Goal: Task Accomplishment & Management: Use online tool/utility

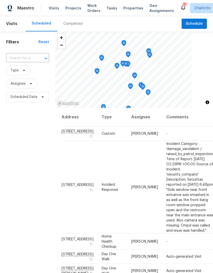
scroll to position [-25, 0]
click at [69, 10] on span "Projects" at bounding box center [73, 8] width 16 height 5
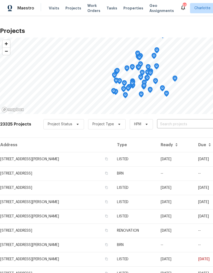
click at [172, 125] on input "text" at bounding box center [186, 125] width 59 height 8
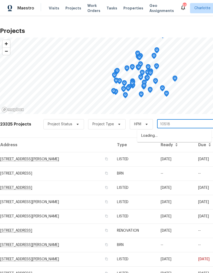
type input "10518"
click at [181, 137] on li "10518 Fairway Ridge Rd, Charlotte, NC 28277" at bounding box center [174, 136] width 74 height 8
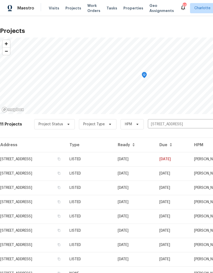
click at [59, 157] on td "10518 Fairway Ridge Rd, Charlotte, NC 28277" at bounding box center [32, 159] width 65 height 14
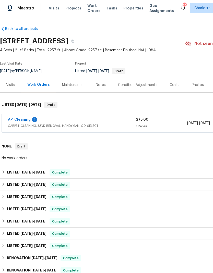
click at [25, 119] on link "A-1 Cleaning" at bounding box center [19, 120] width 23 height 4
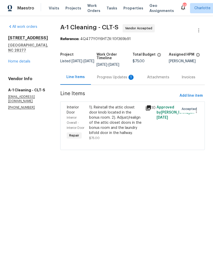
click at [124, 109] on div "1). Reinstall the attic closet door knob located in the bonus room. 2). Adjust/…" at bounding box center [115, 120] width 53 height 31
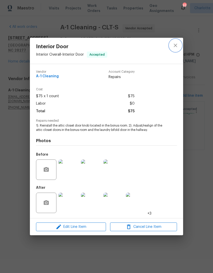
click at [173, 43] on icon "close" at bounding box center [176, 45] width 6 height 6
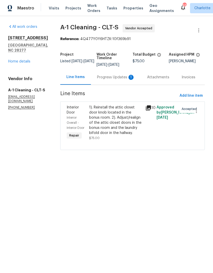
click at [106, 79] on div "Progress Updates 1" at bounding box center [116, 77] width 38 height 5
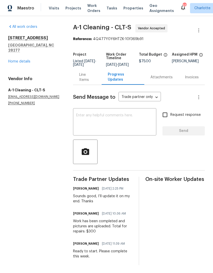
click at [82, 82] on div "Line Items" at bounding box center [87, 77] width 16 height 10
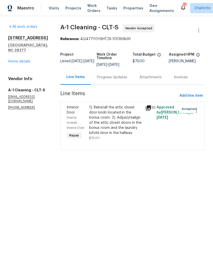
click at [104, 111] on div "1). Reinstall the attic closet door knob located in the bonus room. 2). Adjust/…" at bounding box center [115, 120] width 53 height 31
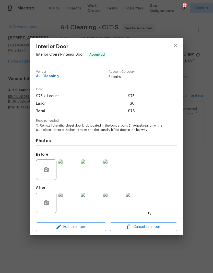
click at [67, 201] on img at bounding box center [69, 203] width 20 height 20
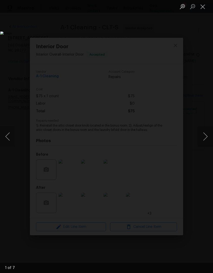
click at [207, 127] on button "Next image" at bounding box center [205, 137] width 15 height 20
click at [204, 135] on button "Next image" at bounding box center [205, 137] width 15 height 20
click at [203, 135] on button "Next image" at bounding box center [205, 137] width 15 height 20
click at [201, 136] on button "Next image" at bounding box center [205, 137] width 15 height 20
click at [203, 135] on button "Next image" at bounding box center [205, 137] width 15 height 20
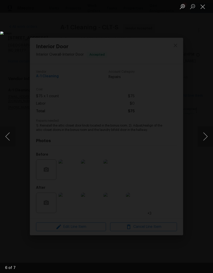
click at [205, 136] on button "Next image" at bounding box center [205, 137] width 15 height 20
click at [205, 138] on button "Next image" at bounding box center [205, 137] width 15 height 20
click at [206, 138] on button "Next image" at bounding box center [205, 137] width 15 height 20
click at [202, 6] on button "Close lightbox" at bounding box center [203, 6] width 10 height 9
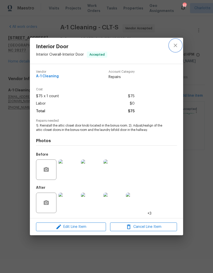
click at [175, 45] on icon "close" at bounding box center [176, 45] width 6 height 6
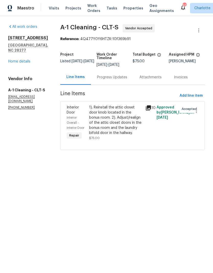
click at [127, 110] on div "1). Reinstall the attic closet door knob located in the bonus room. 2). Adjust/…" at bounding box center [115, 120] width 53 height 31
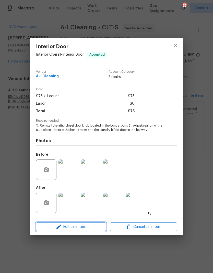
click at [75, 230] on span "Edit Line Item" at bounding box center [71, 227] width 67 height 6
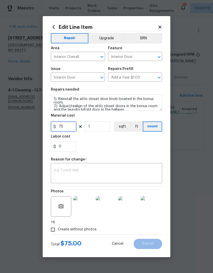
click at [66, 127] on input "75" at bounding box center [64, 127] width 26 height 10
type input "300"
click at [109, 176] on textarea at bounding box center [106, 174] width 105 height 11
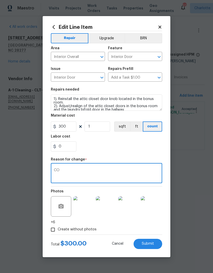
type textarea "CO"
click at [150, 240] on button "Submit" at bounding box center [148, 244] width 29 height 10
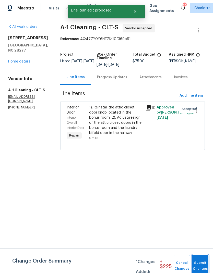
click at [201, 259] on button "Submit Changes" at bounding box center [200, 266] width 16 height 22
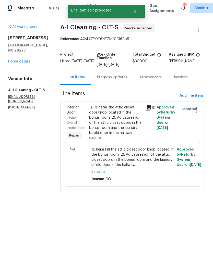
click at [23, 6] on span "Maestro" at bounding box center [25, 8] width 17 height 5
